Goal: Task Accomplishment & Management: Use online tool/utility

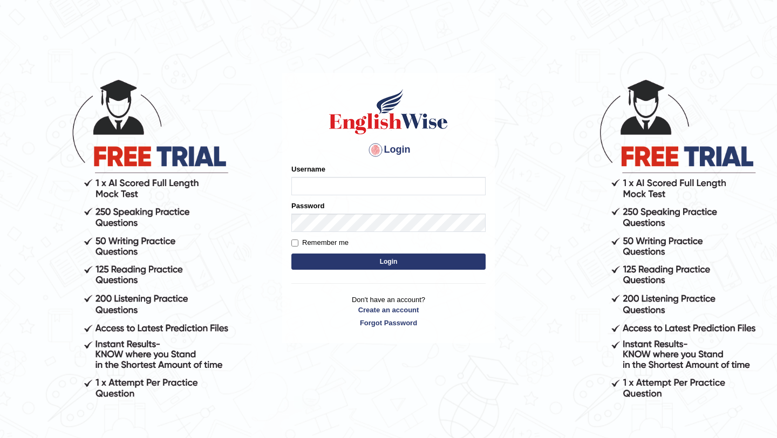
type input "rizkinugraha__"
click at [293, 240] on input "Remember me" at bounding box center [294, 243] width 7 height 7
checkbox input "true"
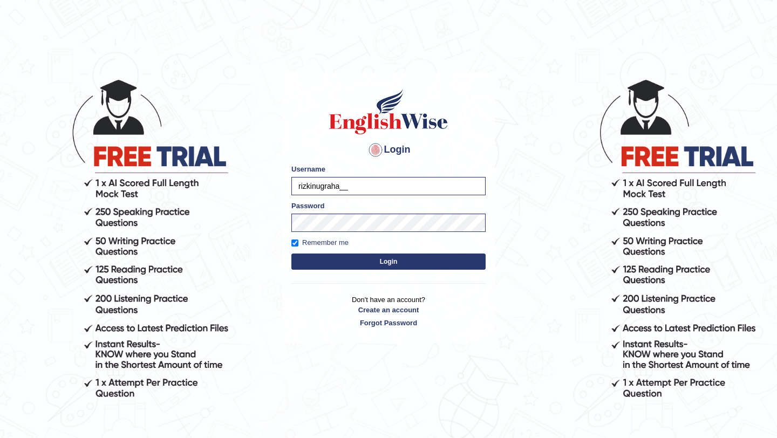
click at [323, 257] on button "Login" at bounding box center [388, 262] width 194 height 16
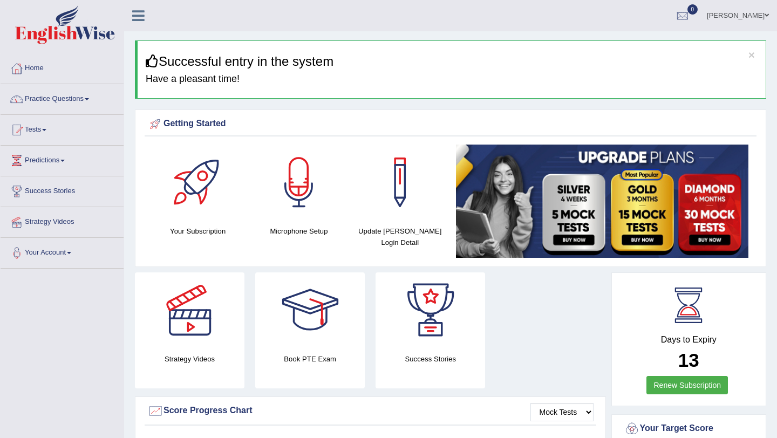
click at [43, 136] on link "Tests" at bounding box center [62, 128] width 123 height 27
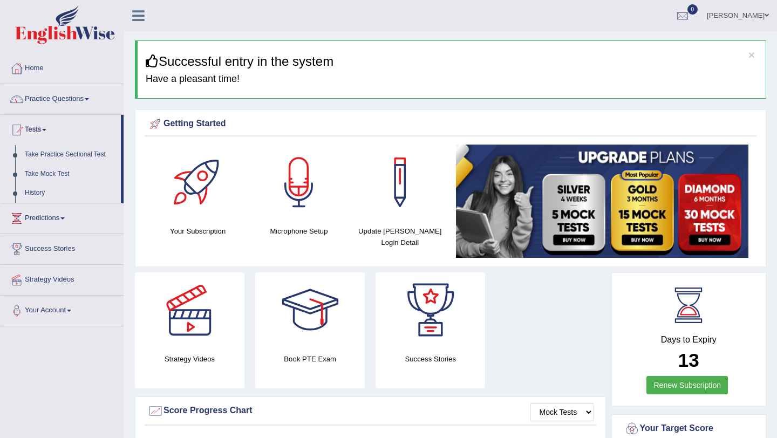
click at [50, 172] on link "Take Mock Test" at bounding box center [70, 174] width 101 height 19
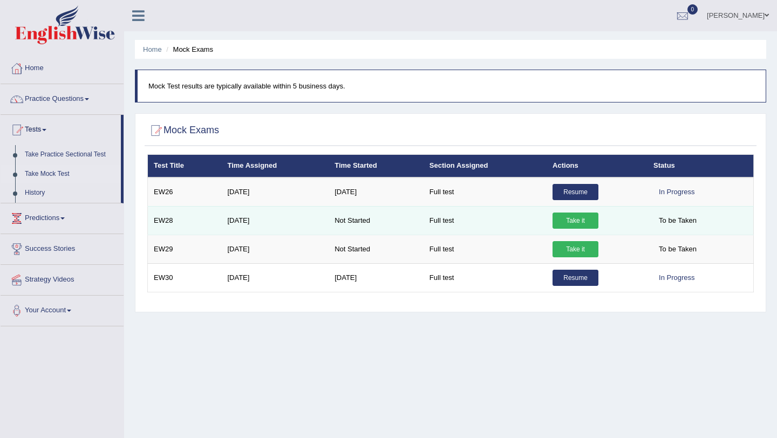
click at [581, 221] on link "Take it" at bounding box center [576, 221] width 46 height 16
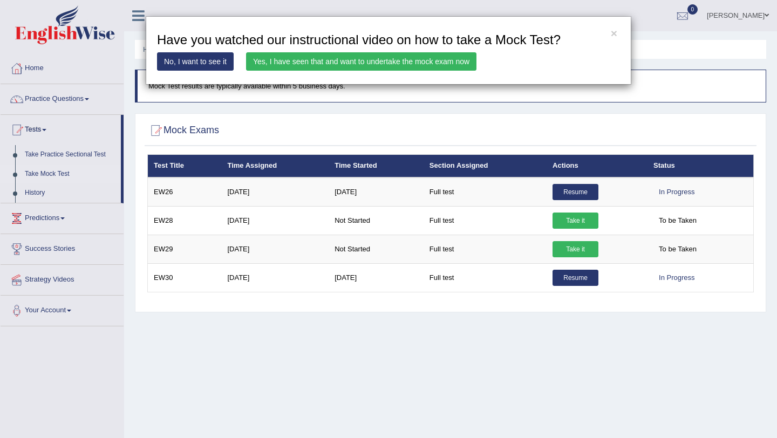
click at [330, 63] on link "Yes, I have seen that and want to undertake the mock exam now" at bounding box center [361, 61] width 230 height 18
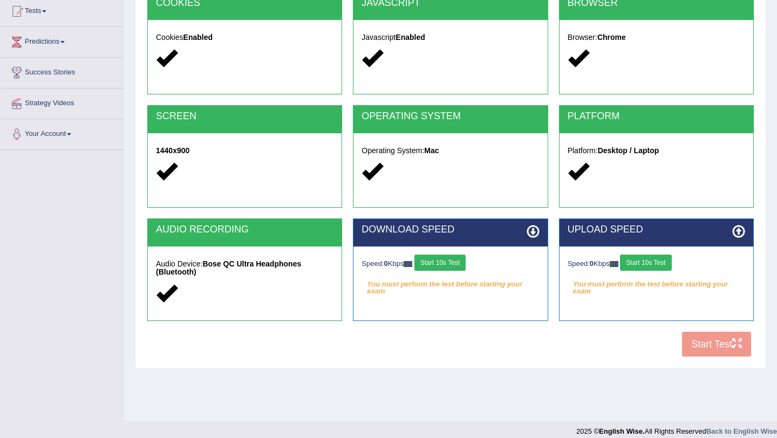
scroll to position [128, 0]
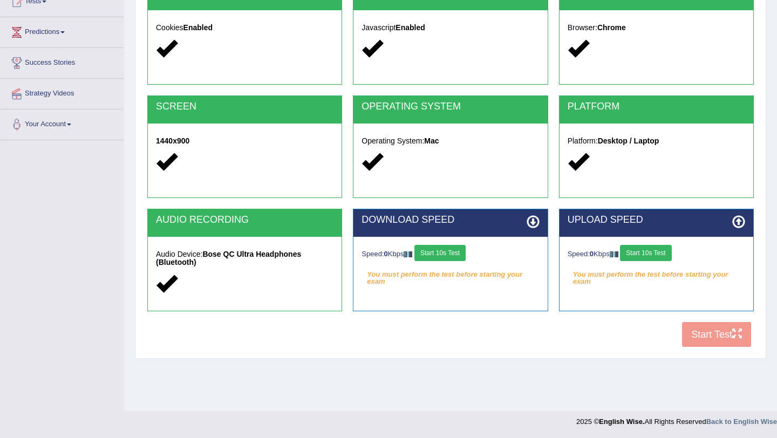
click at [446, 255] on button "Start 10s Test" at bounding box center [439, 253] width 51 height 16
click at [657, 251] on button "Start 10s Test" at bounding box center [645, 253] width 51 height 16
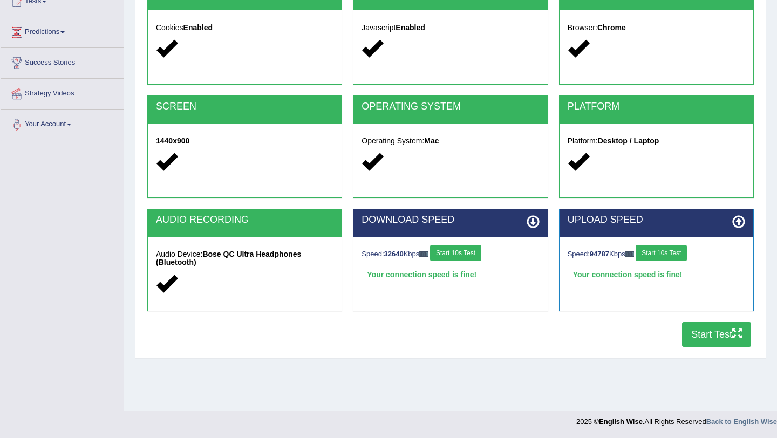
click at [705, 332] on button "Start Test" at bounding box center [716, 334] width 69 height 25
